Goal: Task Accomplishment & Management: Manage account settings

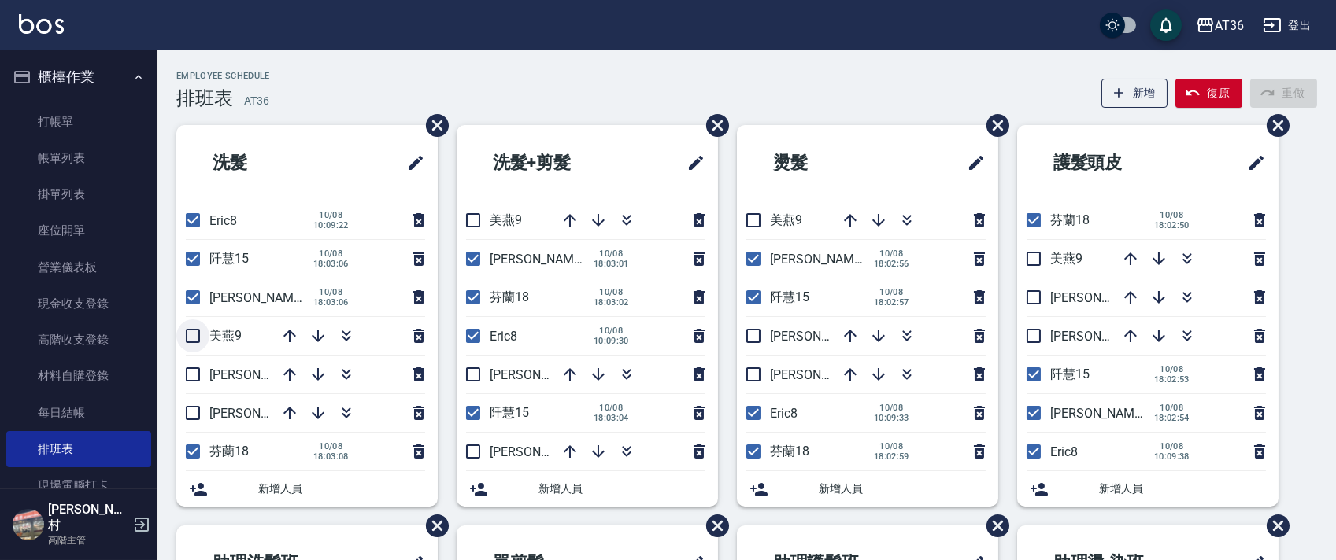
click at [197, 333] on input "checkbox" at bounding box center [192, 336] width 33 height 33
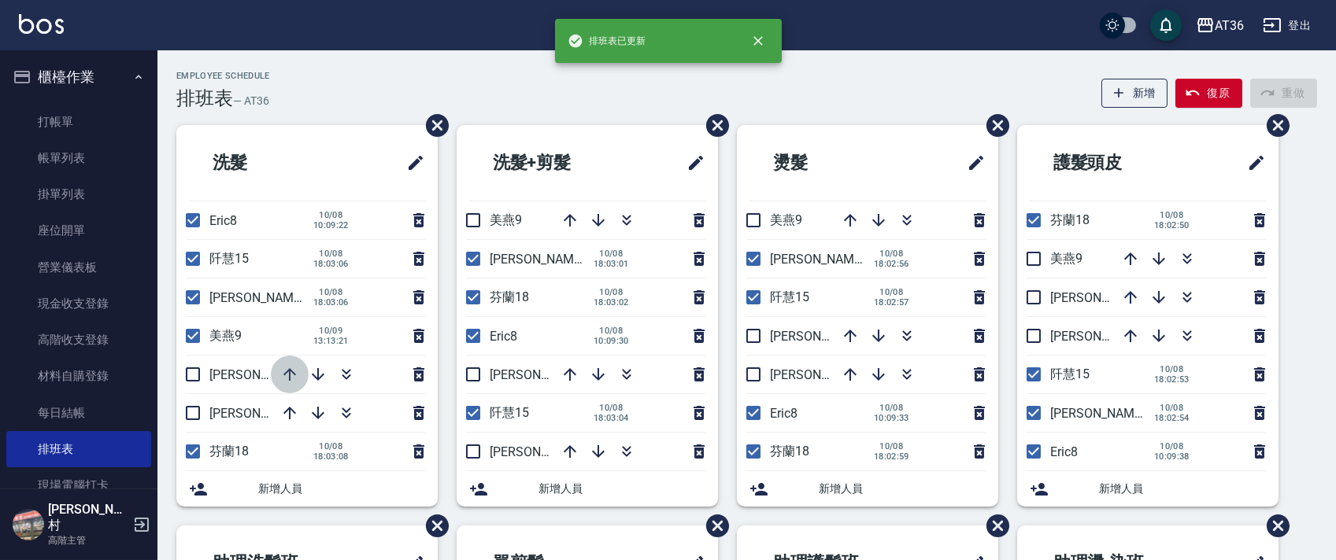
click at [286, 372] on icon "button" at bounding box center [289, 374] width 13 height 13
drag, startPoint x: 191, startPoint y: 335, endPoint x: 250, endPoint y: 305, distance: 65.5
click at [191, 335] on input "checkbox" at bounding box center [192, 336] width 33 height 33
checkbox input "false"
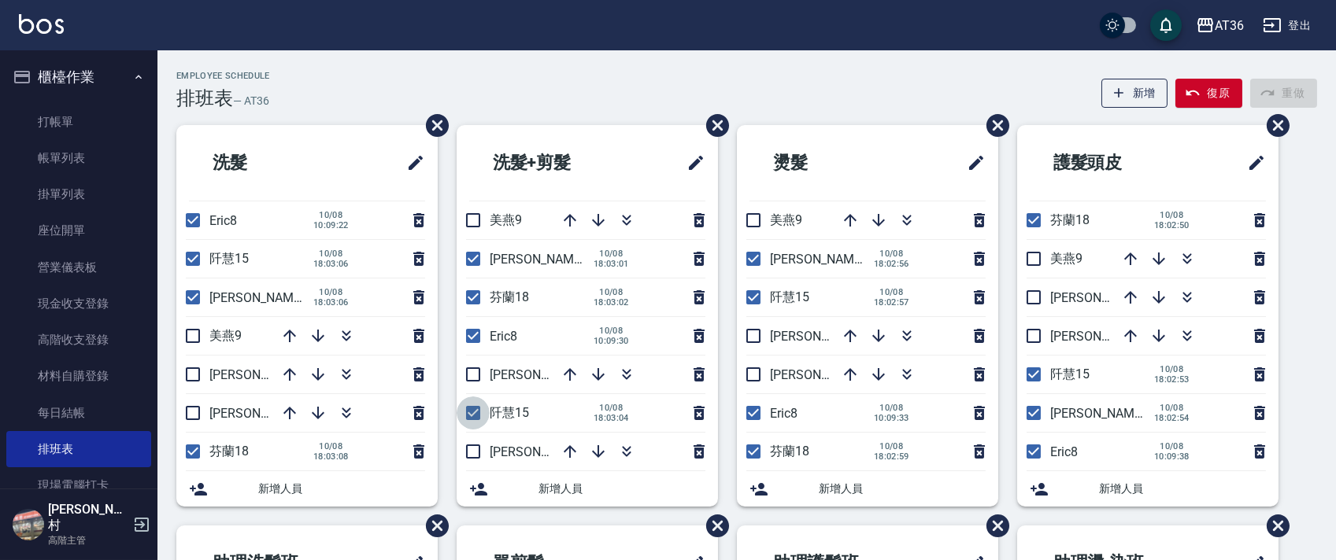
drag, startPoint x: 475, startPoint y: 412, endPoint x: 459, endPoint y: 415, distance: 16.7
click at [475, 414] on input "checkbox" at bounding box center [473, 413] width 33 height 33
checkbox input "false"
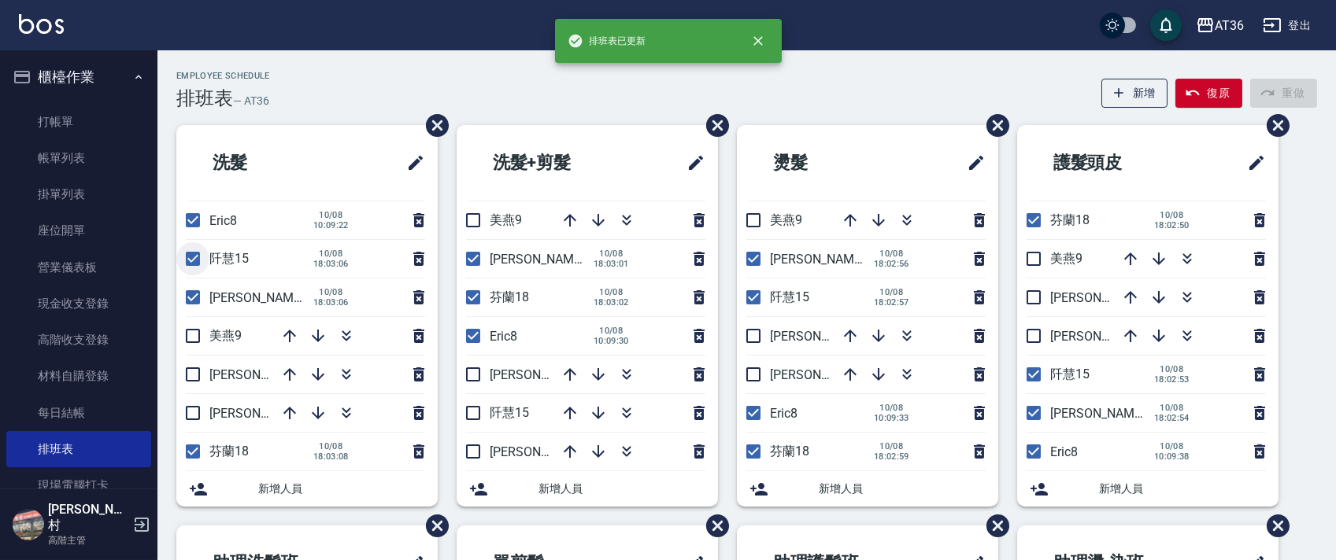
click at [183, 254] on input "checkbox" at bounding box center [192, 258] width 33 height 33
checkbox input "false"
click at [749, 290] on input "checkbox" at bounding box center [753, 297] width 33 height 33
checkbox input "false"
click at [1024, 368] on input "checkbox" at bounding box center [1033, 374] width 33 height 33
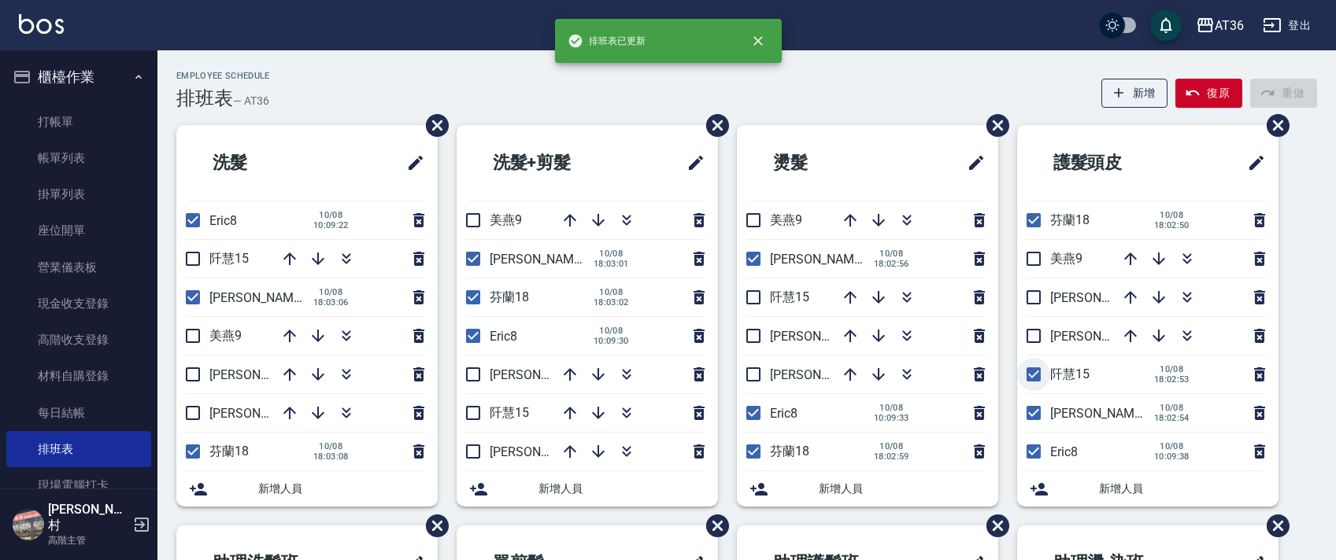
checkbox input "false"
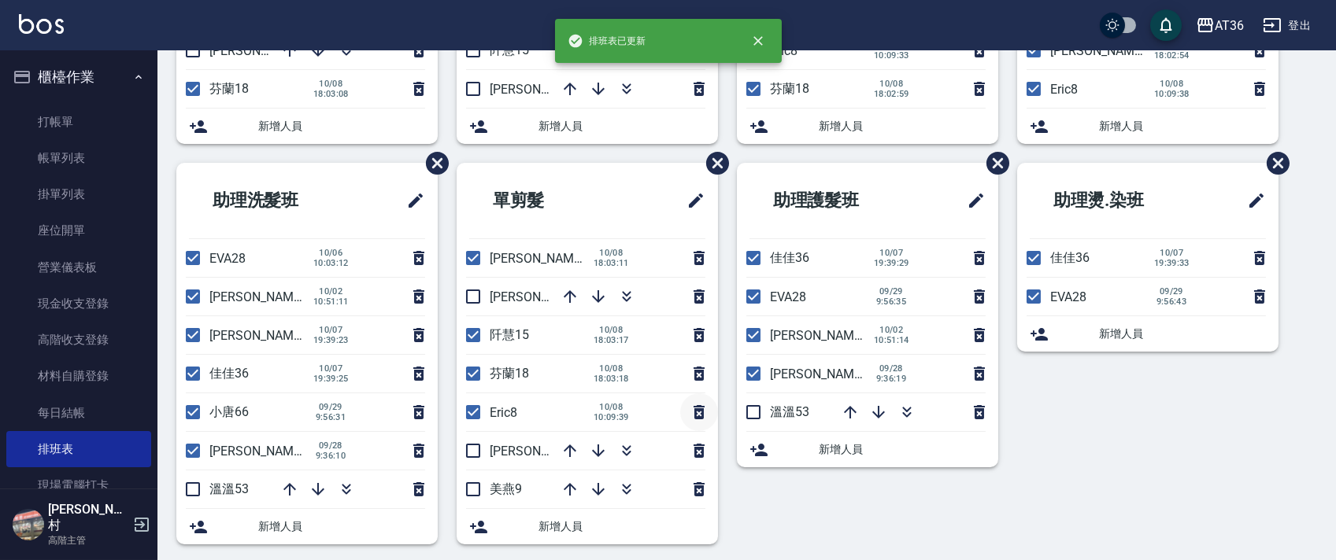
scroll to position [372, 0]
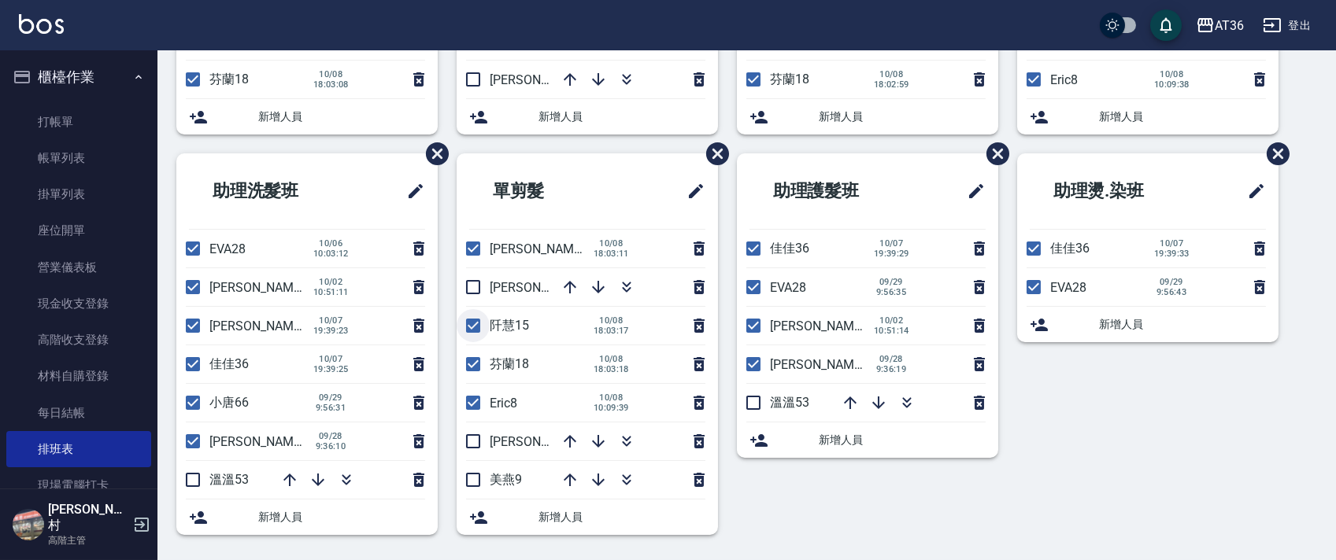
click at [472, 332] on input "checkbox" at bounding box center [473, 325] width 33 height 33
checkbox input "false"
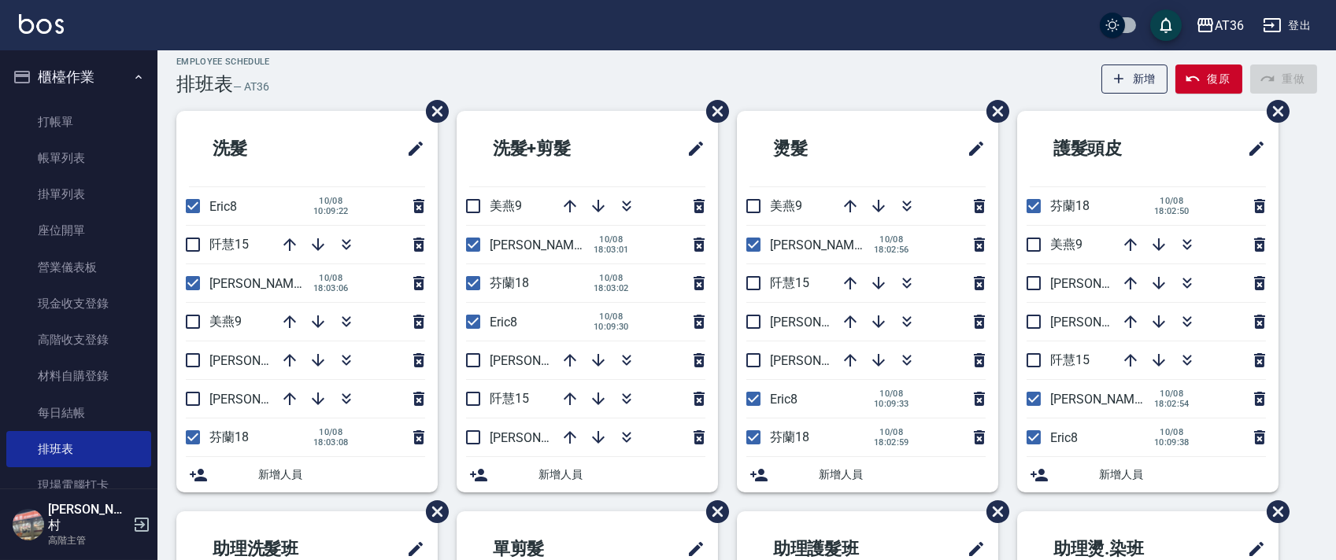
scroll to position [0, 0]
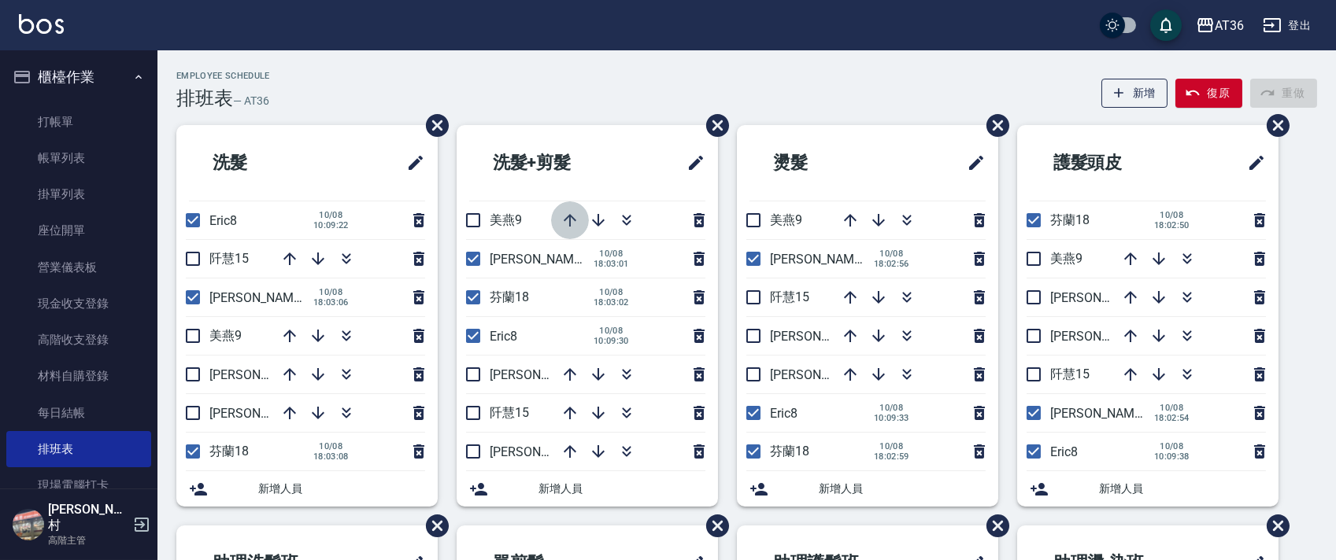
click at [567, 220] on icon "button" at bounding box center [569, 220] width 19 height 19
click at [565, 217] on icon "button" at bounding box center [569, 220] width 19 height 19
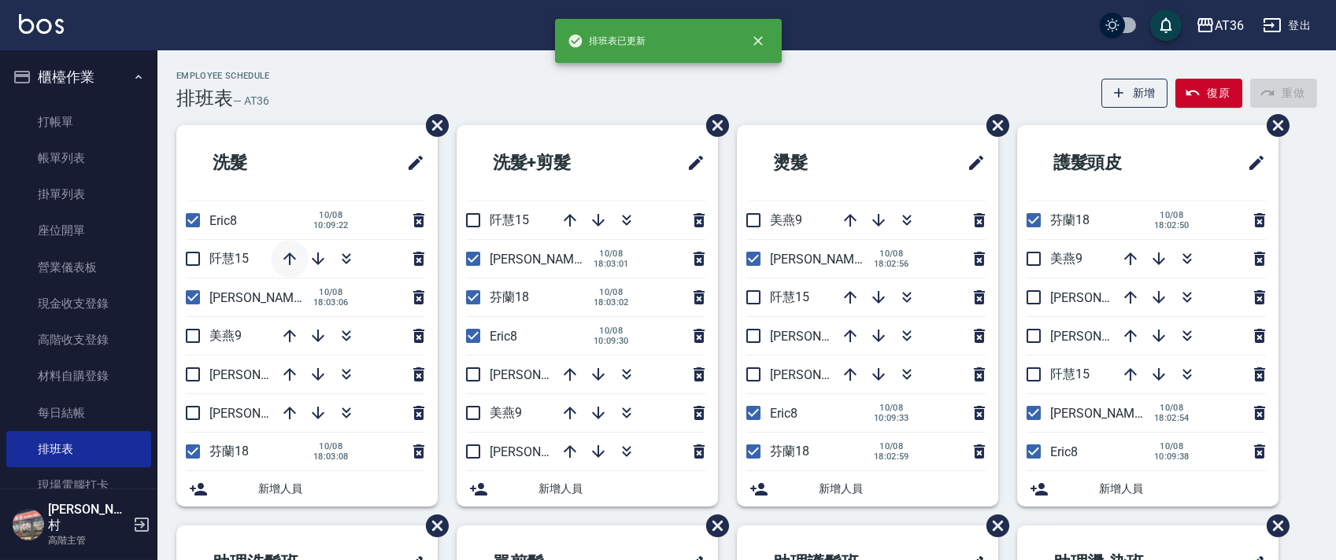
click at [288, 258] on icon "button" at bounding box center [289, 259] width 19 height 19
